Goal: Task Accomplishment & Management: Use online tool/utility

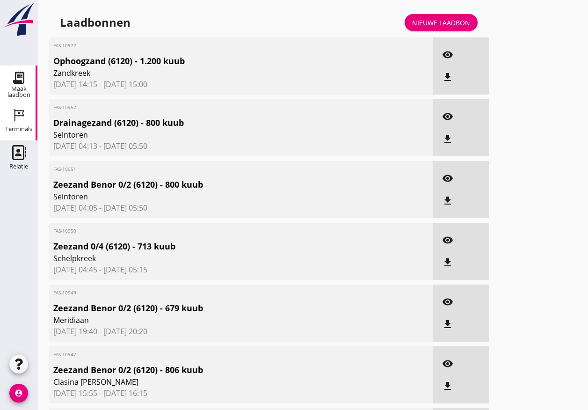
drag, startPoint x: 20, startPoint y: 119, endPoint x: 79, endPoint y: 95, distance: 64.0
click at [20, 119] on icon "Terminals" at bounding box center [18, 115] width 15 height 15
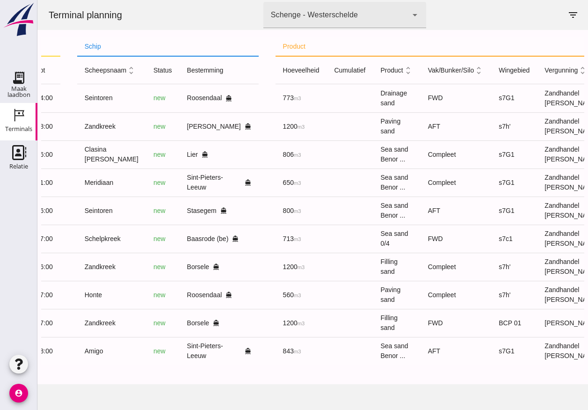
scroll to position [0, 261]
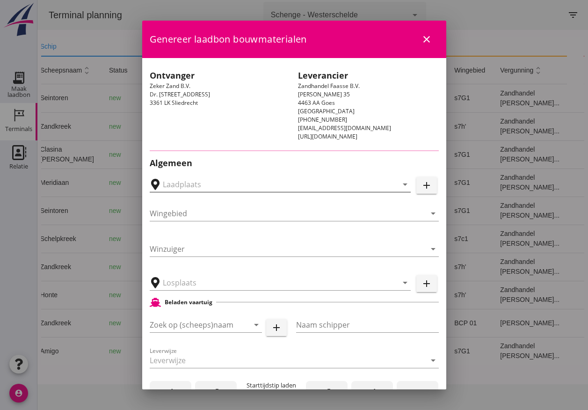
type input "Breure Grondwerken, [GEOGRAPHIC_DATA]"
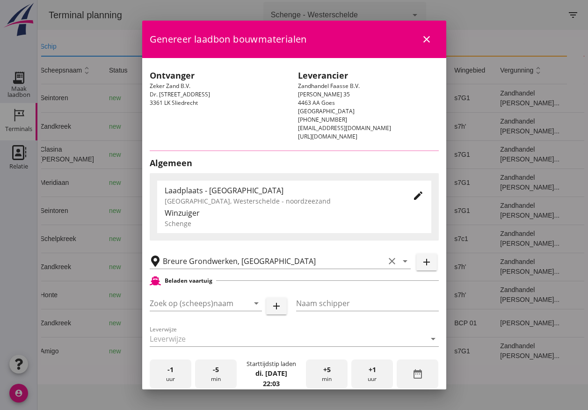
type input "Honte"
type input "[PERSON_NAME]"
type input "560"
type input "Straatzand (6120)"
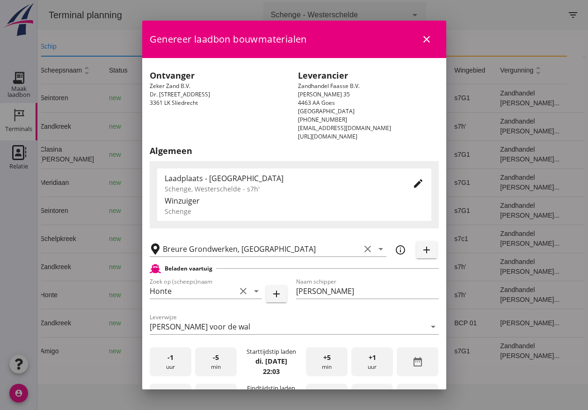
click at [410, 181] on div "edit" at bounding box center [418, 183] width 17 height 11
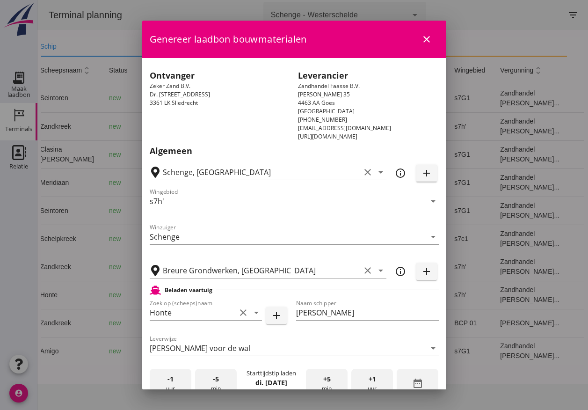
click at [327, 194] on input "s7h'" at bounding box center [288, 201] width 276 height 15
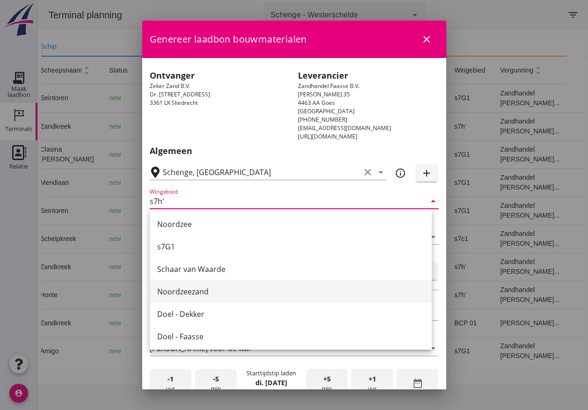
click at [296, 291] on div "Noordzeezand" at bounding box center [290, 291] width 267 height 11
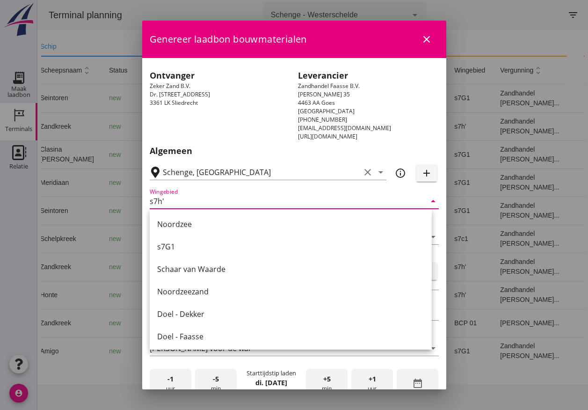
type input "Noordzeezand"
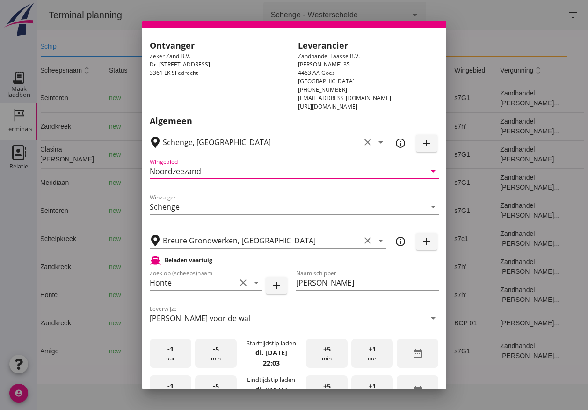
scroll to position [357, 0]
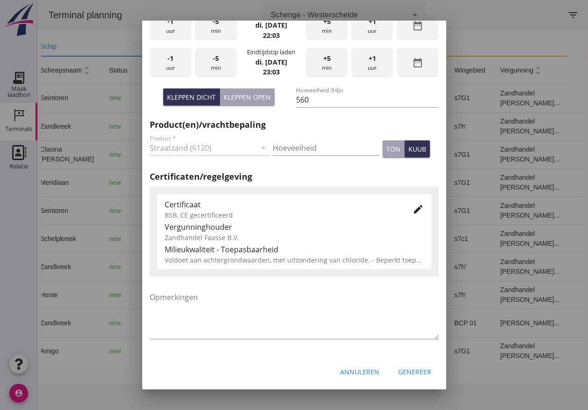
click at [166, 29] on div "-1 uur" at bounding box center [171, 25] width 42 height 29
click at [170, 32] on div "-1 uur" at bounding box center [171, 25] width 42 height 29
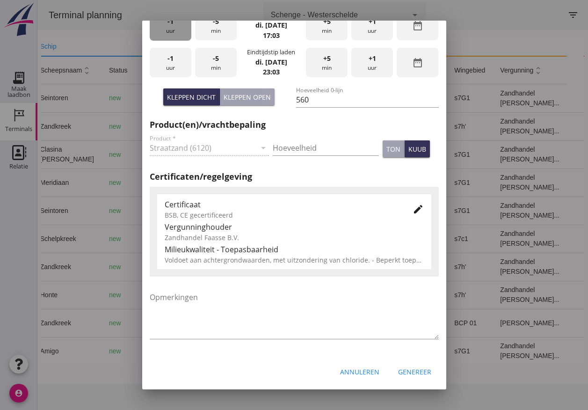
click at [171, 32] on div "-1 uur" at bounding box center [171, 25] width 42 height 29
click at [311, 29] on div "+5 min" at bounding box center [327, 25] width 42 height 29
click at [314, 32] on div "+5 min" at bounding box center [327, 25] width 42 height 29
click at [182, 58] on div "-1 uur" at bounding box center [171, 62] width 42 height 29
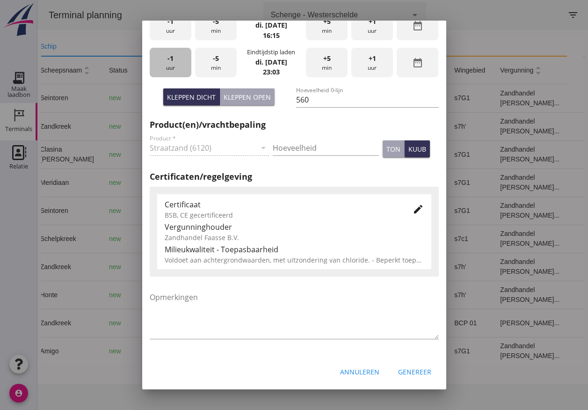
click at [182, 58] on div "-1 uur" at bounding box center [171, 62] width 42 height 29
click at [189, 56] on div "-1 uur" at bounding box center [171, 62] width 42 height 29
click at [184, 58] on div "-1 uur" at bounding box center [171, 62] width 42 height 29
click at [183, 58] on div "-1 uur" at bounding box center [171, 62] width 42 height 29
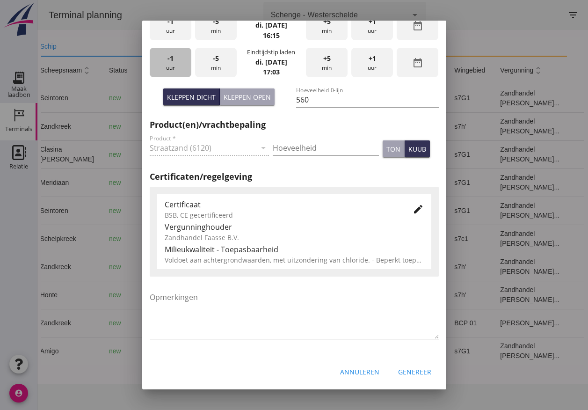
click at [183, 58] on div "-1 uur" at bounding box center [171, 62] width 42 height 29
click at [324, 64] on div "+5 min" at bounding box center [327, 62] width 42 height 29
click at [323, 64] on div "+5 min" at bounding box center [327, 62] width 42 height 29
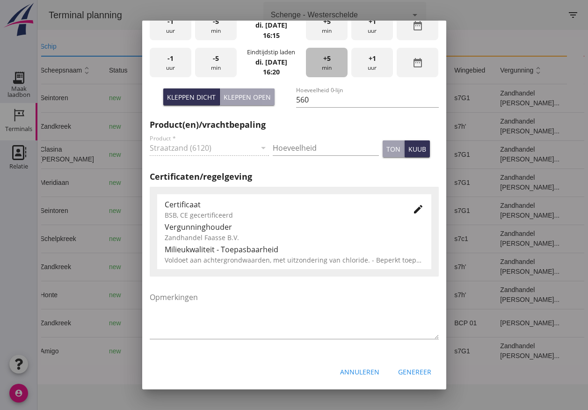
click at [323, 64] on div "+5 min" at bounding box center [327, 62] width 42 height 29
click at [341, 151] on input "Hoeveelheid" at bounding box center [326, 147] width 106 height 15
click at [362, 147] on input "1" at bounding box center [326, 147] width 106 height 15
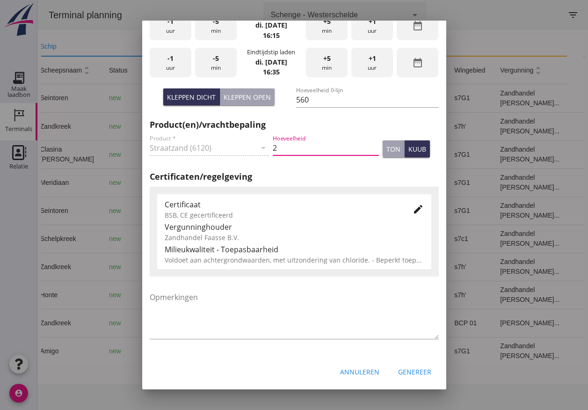
click at [362, 145] on input "2" at bounding box center [326, 147] width 106 height 15
click at [362, 145] on input "3" at bounding box center [326, 147] width 106 height 15
click at [348, 150] on input "3" at bounding box center [326, 147] width 106 height 15
click at [347, 150] on input "3" at bounding box center [326, 147] width 106 height 15
drag, startPoint x: 342, startPoint y: 151, endPoint x: 194, endPoint y: 160, distance: 148.1
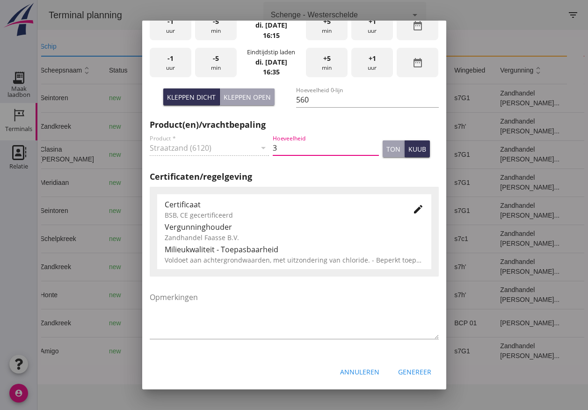
click at [194, 160] on div "Product * Straatzand (6120) arrow_drop_down Hoeveelheid 3 ton kuub" at bounding box center [294, 149] width 293 height 36
click at [277, 148] on input "3" at bounding box center [326, 147] width 106 height 15
drag, startPoint x: 276, startPoint y: 149, endPoint x: 257, endPoint y: 150, distance: 19.2
click at [257, 150] on div "Product * Straatzand (6120) arrow_drop_down Hoeveelheid 3 ton kuub" at bounding box center [294, 149] width 293 height 36
type input "560"
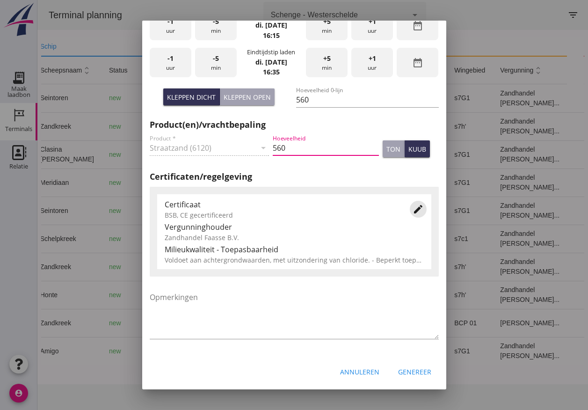
click at [414, 206] on icon "edit" at bounding box center [417, 208] width 11 height 11
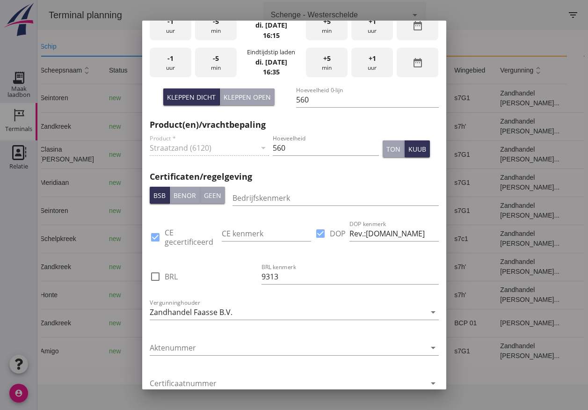
click at [159, 278] on div at bounding box center [155, 276] width 16 height 16
checkbox input "true"
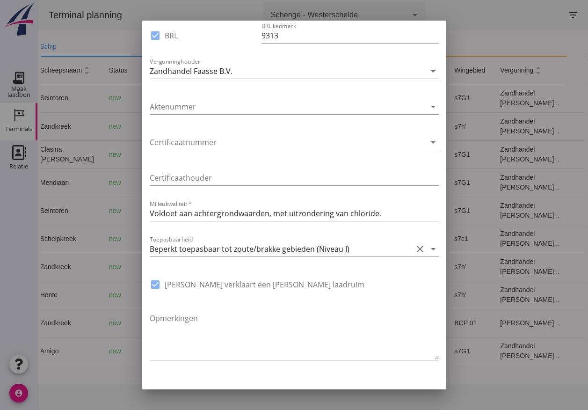
scroll to position [619, 0]
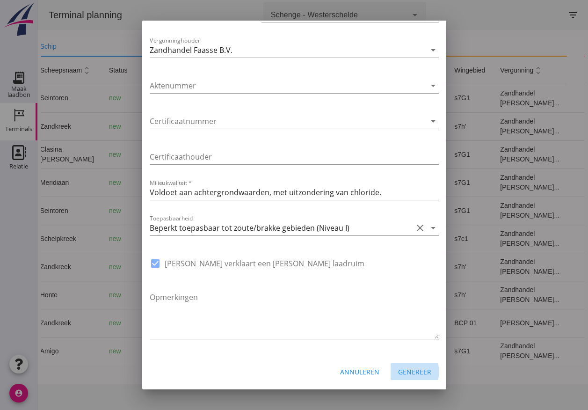
click at [417, 371] on div "Genereer" at bounding box center [414, 372] width 33 height 10
